Goal: Book appointment/travel/reservation

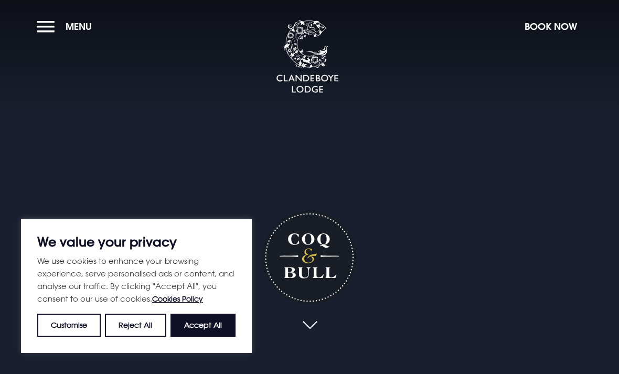
click at [208, 318] on button "Accept All" at bounding box center [202, 325] width 65 height 23
checkbox input "true"
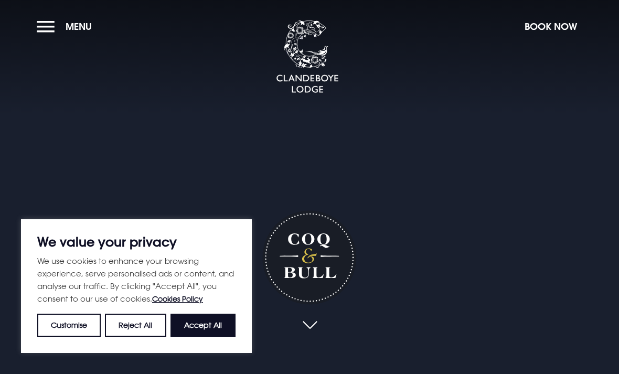
checkbox input "true"
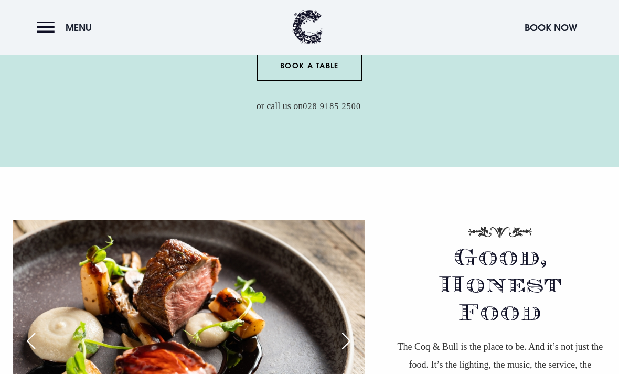
scroll to position [517, 0]
click at [310, 81] on link "Book a Table" at bounding box center [309, 65] width 106 height 31
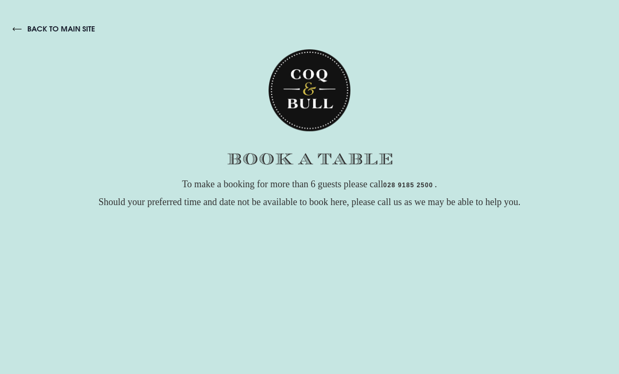
click at [17, 34] on link "back to main site" at bounding box center [54, 28] width 82 height 9
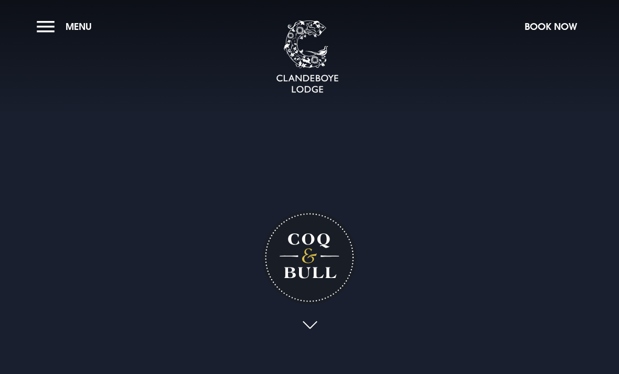
click at [52, 32] on button "Menu" at bounding box center [67, 26] width 60 height 23
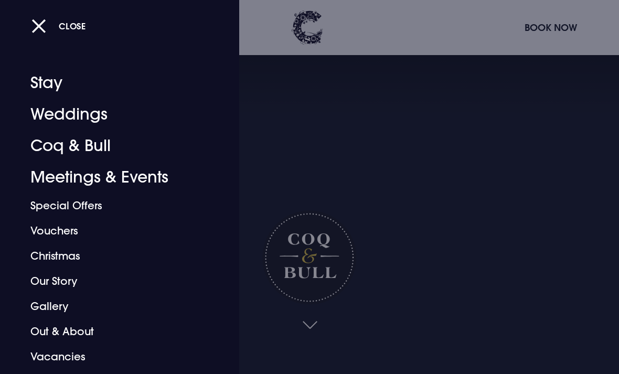
click at [48, 28] on button "Close" at bounding box center [58, 25] width 55 height 21
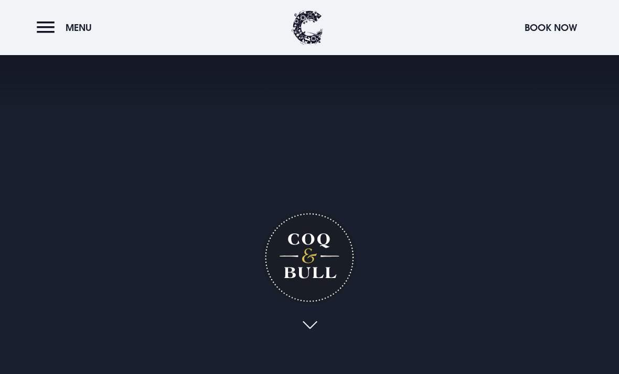
click at [44, 26] on button "Menu" at bounding box center [67, 27] width 60 height 23
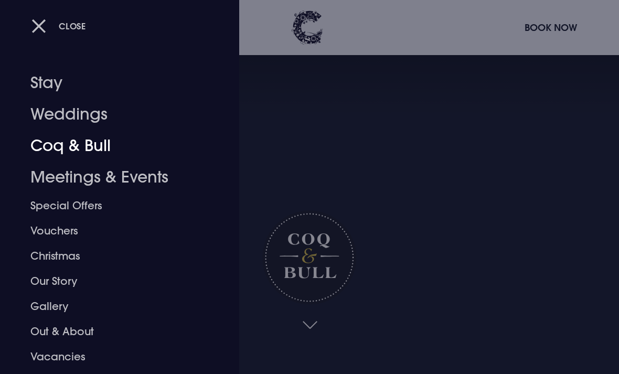
click at [83, 143] on link "Coq & Bull" at bounding box center [112, 145] width 164 height 31
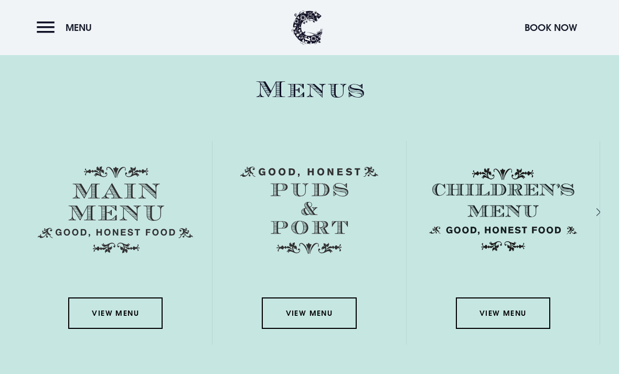
scroll to position [1422, 0]
click at [125, 329] on link "View Menu" at bounding box center [115, 313] width 94 height 31
